Goal: Transaction & Acquisition: Download file/media

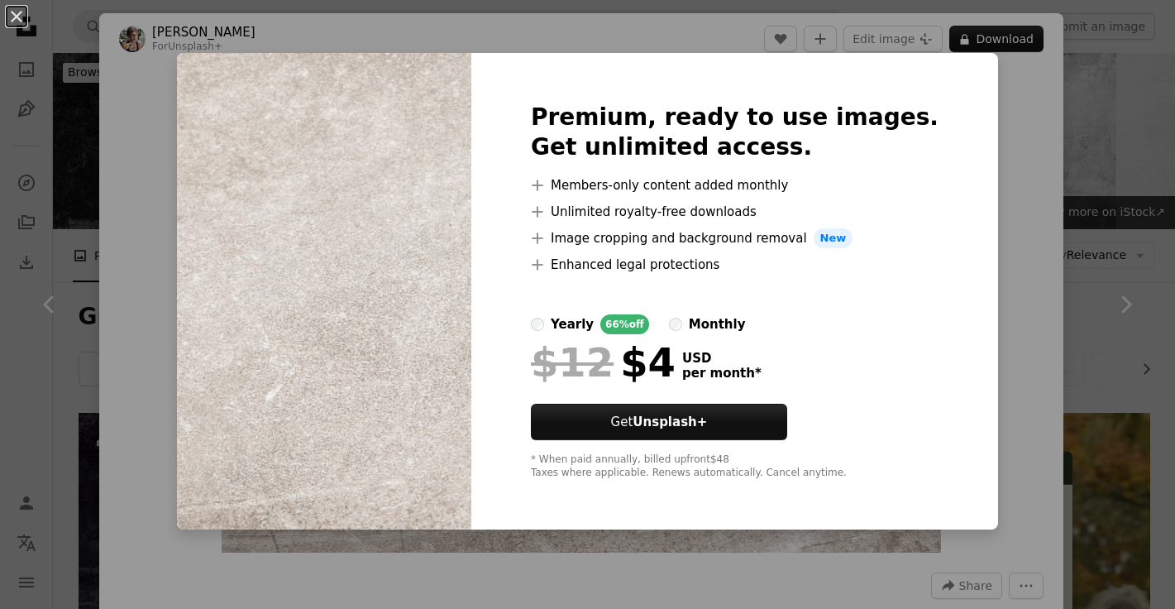
scroll to position [597, 0]
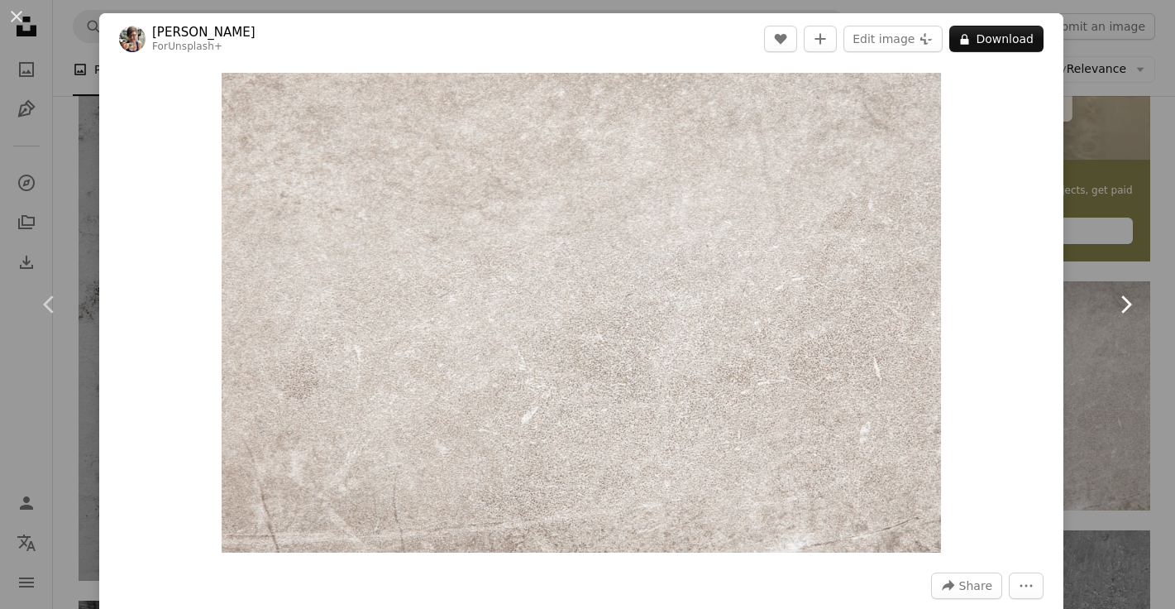
click at [1139, 335] on link "Chevron right" at bounding box center [1125, 304] width 99 height 159
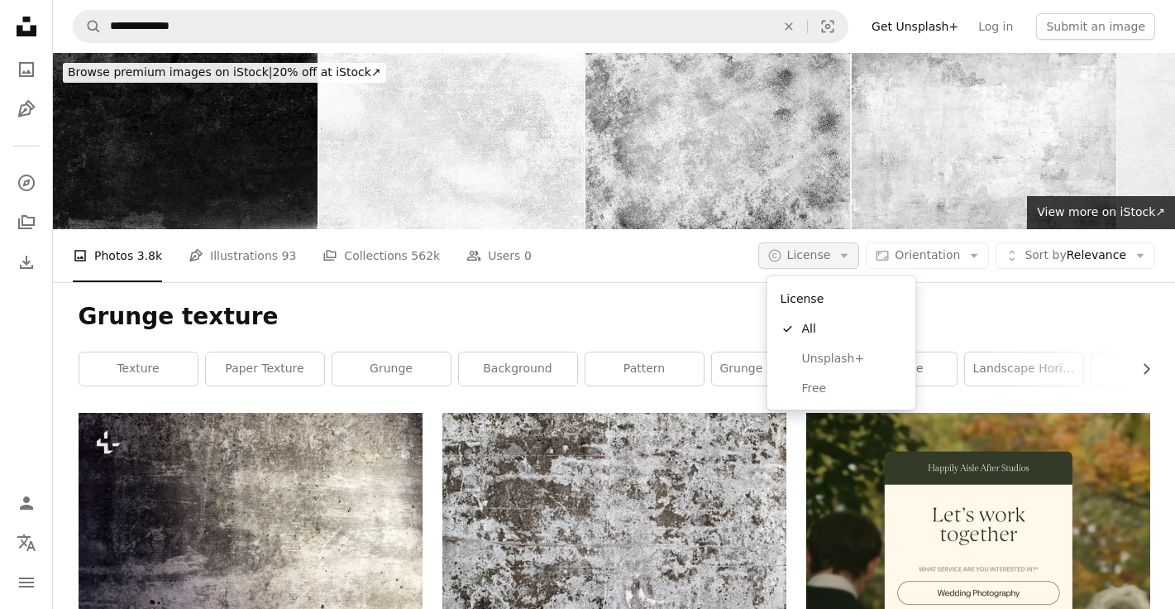
click at [852, 256] on icon "Arrow down" at bounding box center [844, 255] width 15 height 15
click at [832, 390] on span "Free" at bounding box center [852, 388] width 101 height 17
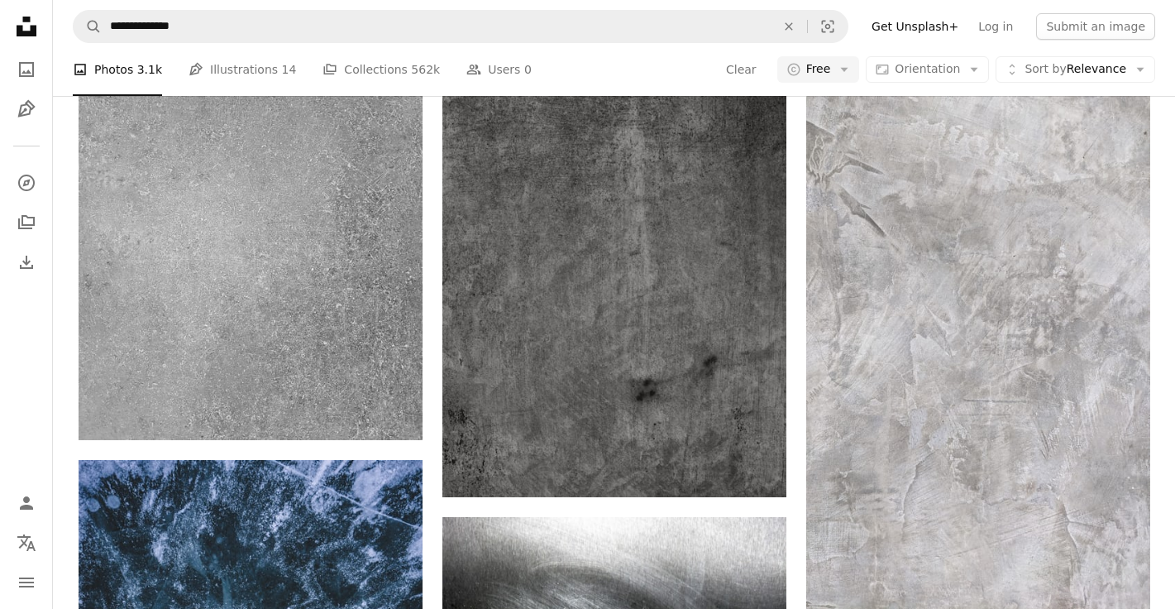
scroll to position [1170, 0]
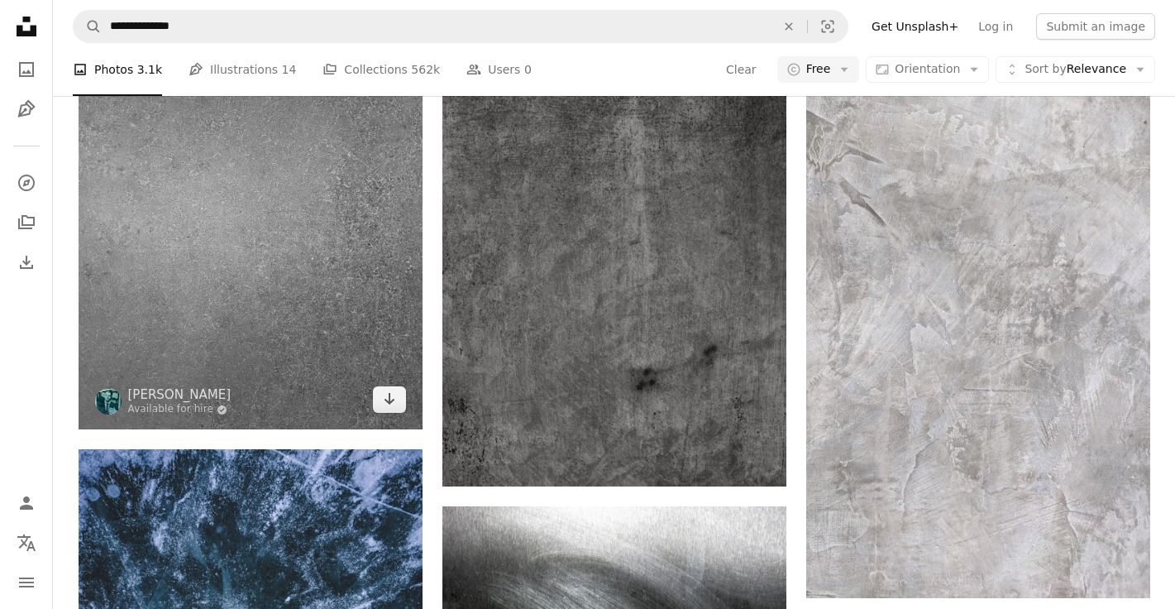
click at [235, 270] on img at bounding box center [251, 199] width 344 height 459
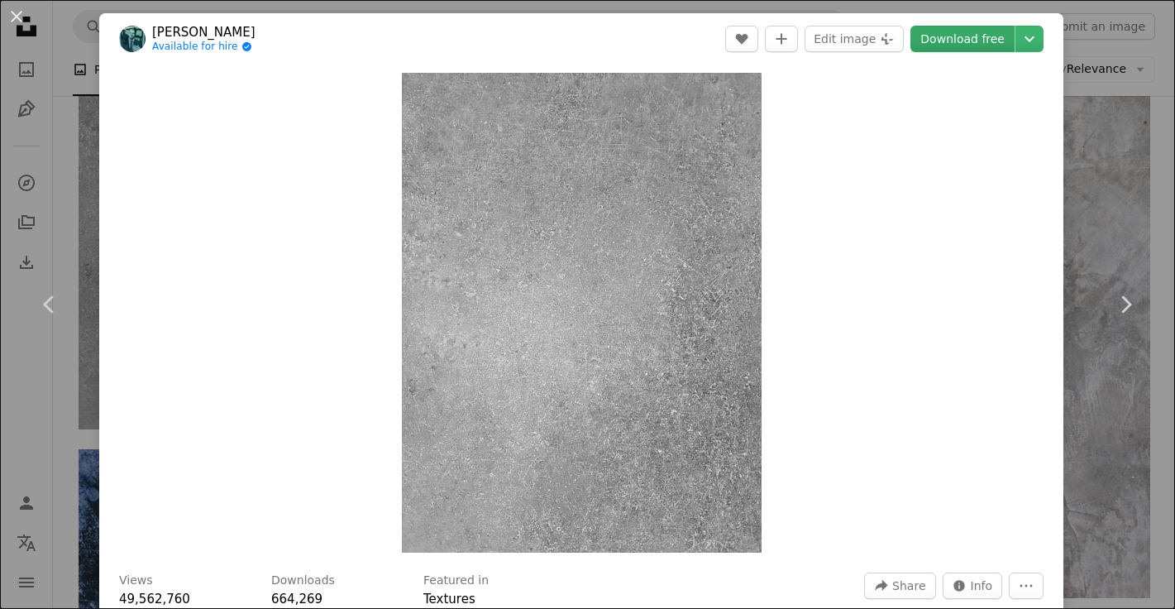
click at [995, 47] on link "Download free" at bounding box center [963, 39] width 104 height 26
